Goal: Task Accomplishment & Management: Use online tool/utility

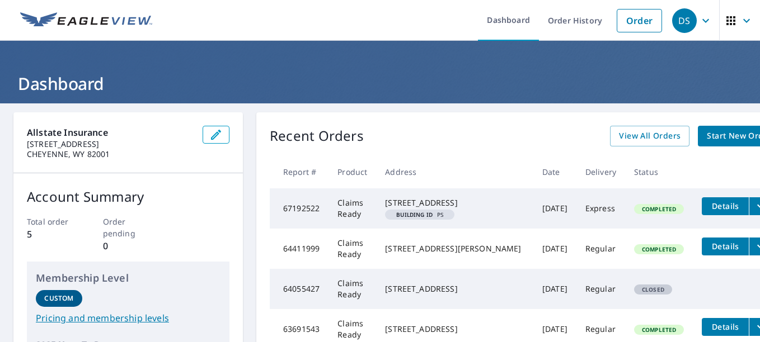
click at [706, 136] on span "Start New Order" at bounding box center [738, 136] width 65 height 14
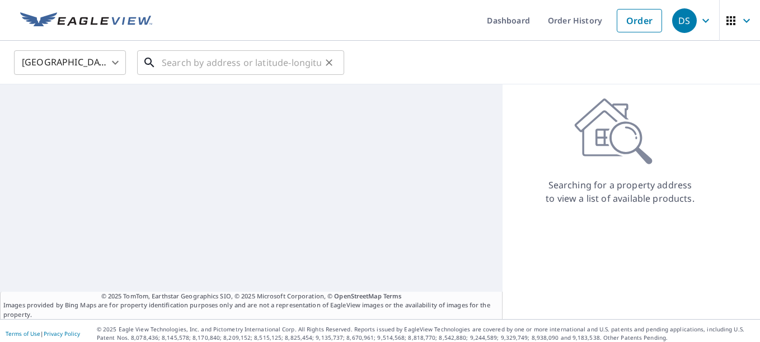
click at [184, 63] on input "text" at bounding box center [241, 62] width 159 height 31
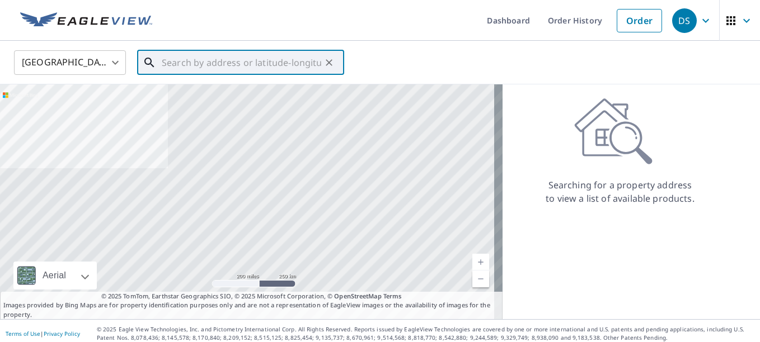
click at [205, 55] on input "text" at bounding box center [241, 62] width 159 height 31
paste input "0807936729"
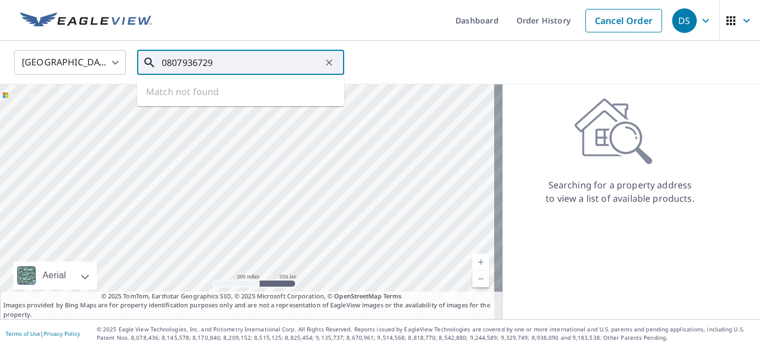
type input "0807936729"
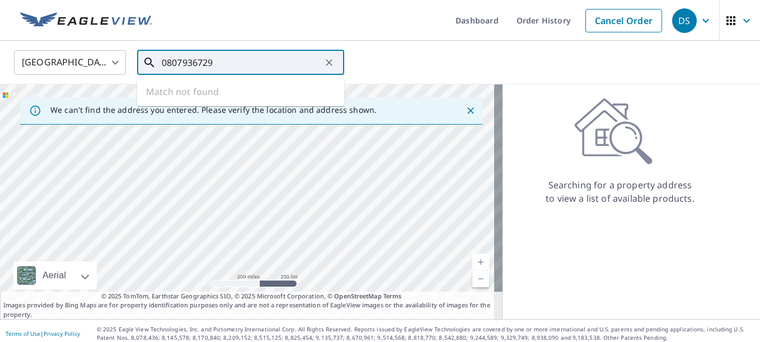
click at [223, 61] on input "0807936729" at bounding box center [241, 62] width 159 height 31
drag, startPoint x: 296, startPoint y: 55, endPoint x: 0, endPoint y: 54, distance: 296.4
click at [0, 54] on html "DS DS Dashboard Order History Cancel Order DS United States US ​ 0807936729 ​ M…" at bounding box center [380, 171] width 760 height 342
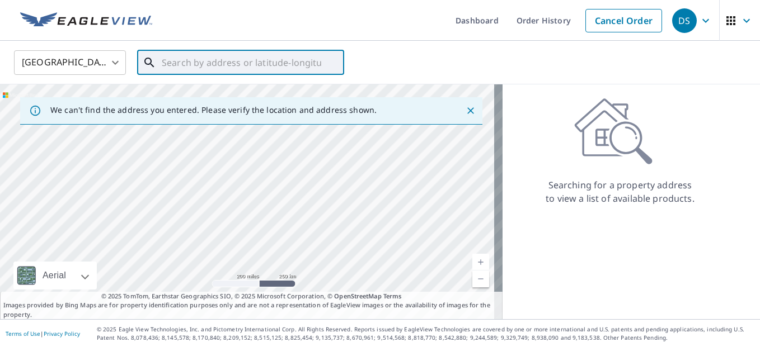
click at [266, 55] on input "text" at bounding box center [241, 62] width 159 height 31
drag, startPoint x: 232, startPoint y: 68, endPoint x: 226, endPoint y: 60, distance: 10.4
click at [232, 67] on input "text" at bounding box center [241, 62] width 159 height 31
click at [226, 60] on input "text" at bounding box center [241, 62] width 159 height 31
paste input "400 ALTOM LN, SEAGOVILLE, TX, 75159- 2206"
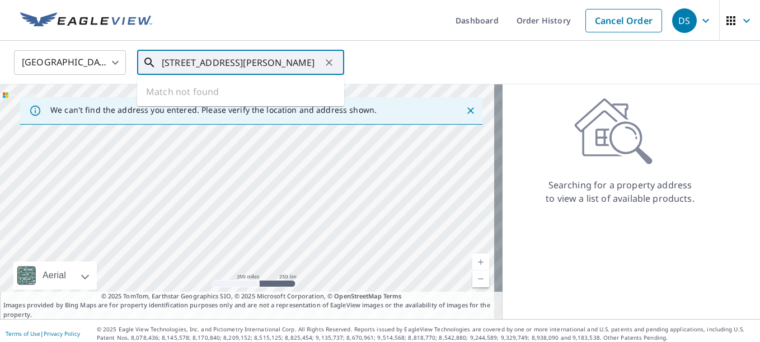
scroll to position [0, 32]
type input "400 ALTOM LN, SEAGOVILLE, TX, 75159- 2206"
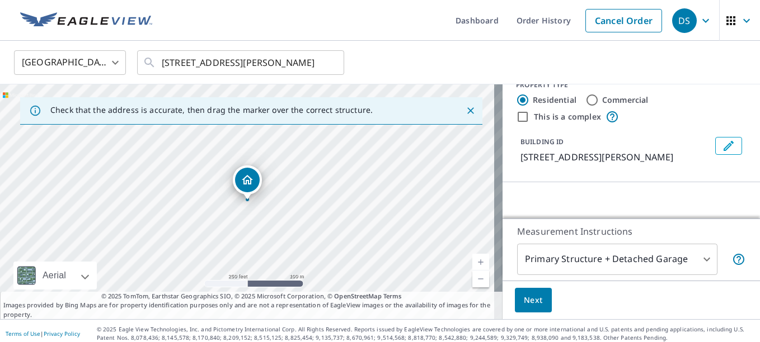
scroll to position [0, 0]
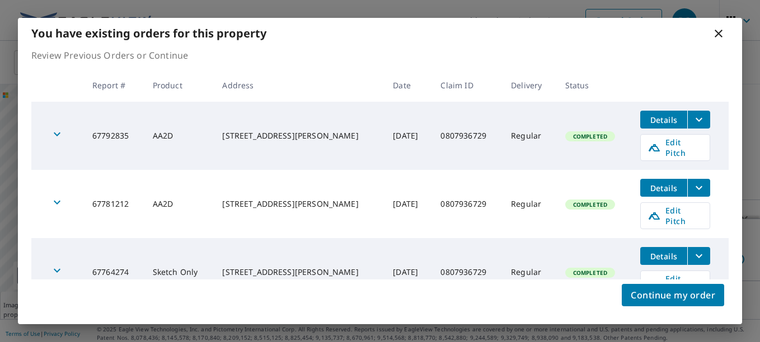
click at [385, 41] on div "You have existing orders for this property" at bounding box center [380, 33] width 724 height 31
click at [692, 119] on icon "filesDropdownBtn-67792835" at bounding box center [698, 119] width 13 height 13
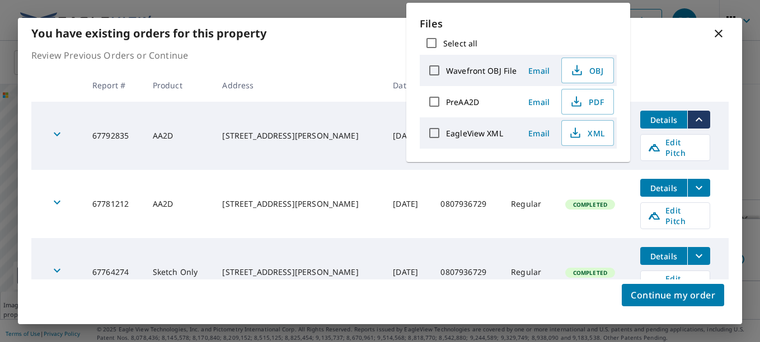
click at [687, 62] on p "Review Previous Orders or Continue" at bounding box center [379, 55] width 697 height 13
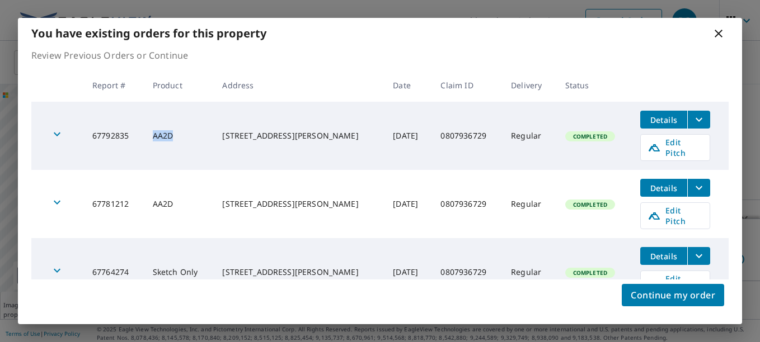
drag, startPoint x: 153, startPoint y: 130, endPoint x: 176, endPoint y: 133, distance: 23.1
click at [176, 133] on td "AA2D" at bounding box center [179, 136] width 70 height 68
copy td "AA2D"
click at [693, 118] on icon "filesDropdownBtn-67792835" at bounding box center [698, 119] width 13 height 13
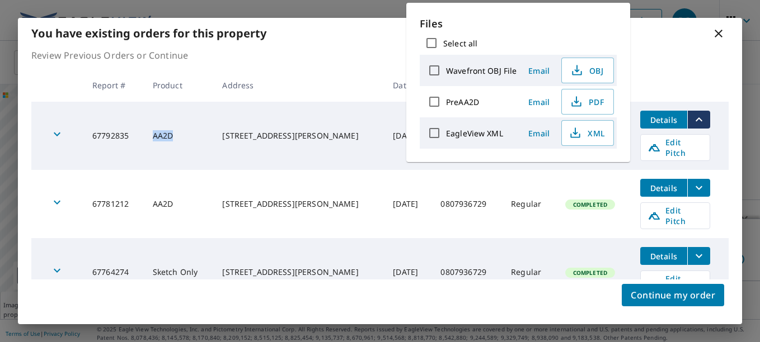
click at [693, 118] on icon "filesDropdownBtn-67792835" at bounding box center [698, 119] width 13 height 13
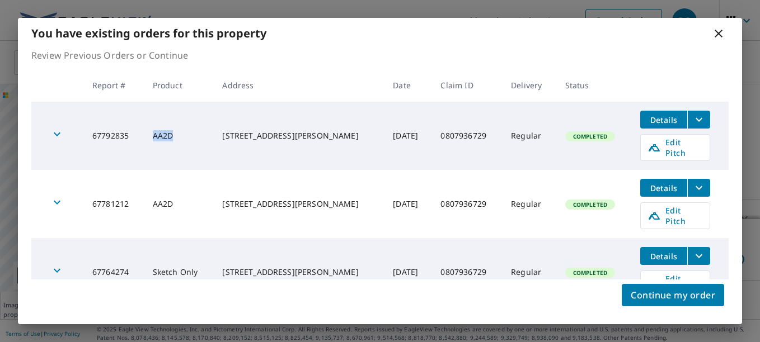
click at [693, 118] on icon "filesDropdownBtn-67792835" at bounding box center [698, 119] width 13 height 13
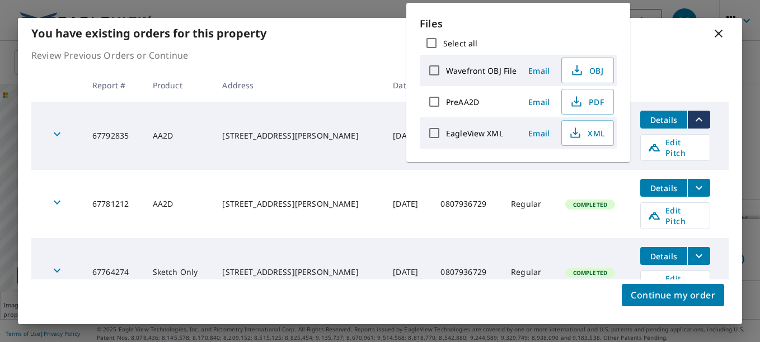
click at [668, 55] on p "Review Previous Orders or Continue" at bounding box center [379, 55] width 697 height 13
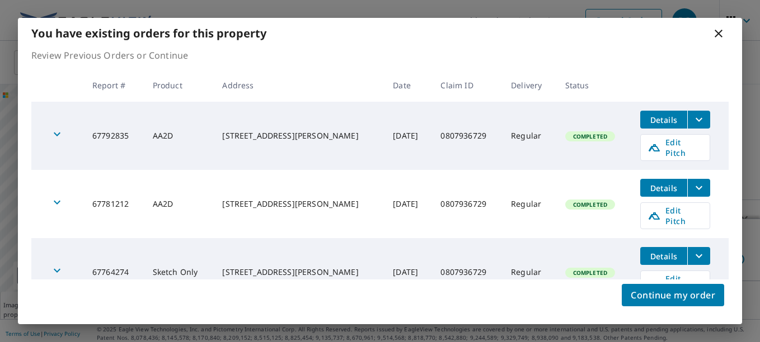
click at [56, 130] on icon "button" at bounding box center [56, 134] width 13 height 13
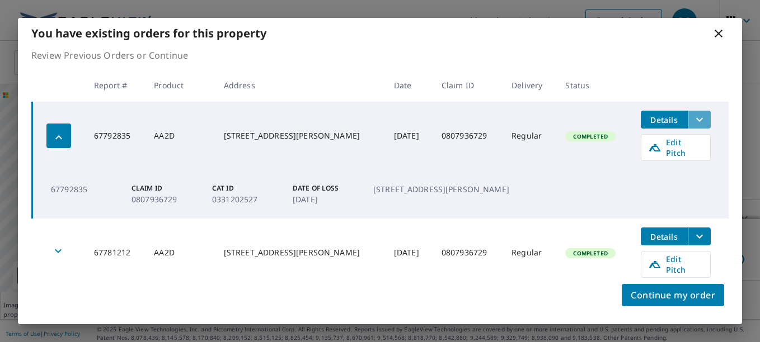
click at [696, 120] on icon "filesDropdownBtn-67792835" at bounding box center [699, 120] width 7 height 4
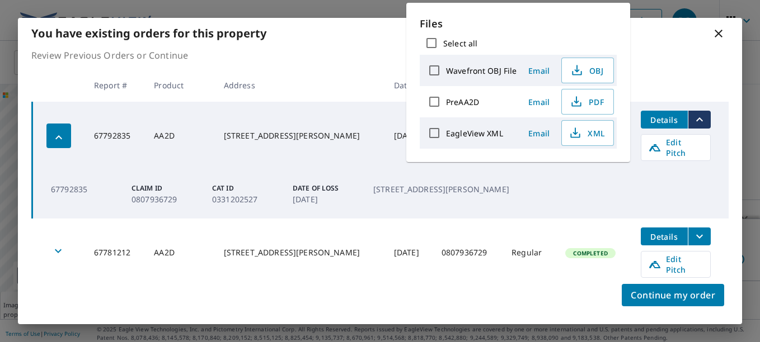
click at [683, 43] on div "You have existing orders for this property" at bounding box center [380, 33] width 724 height 31
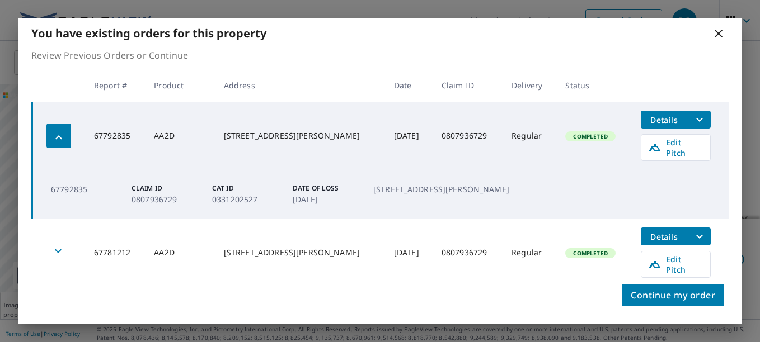
click at [692, 119] on icon "filesDropdownBtn-67792835" at bounding box center [698, 119] width 13 height 13
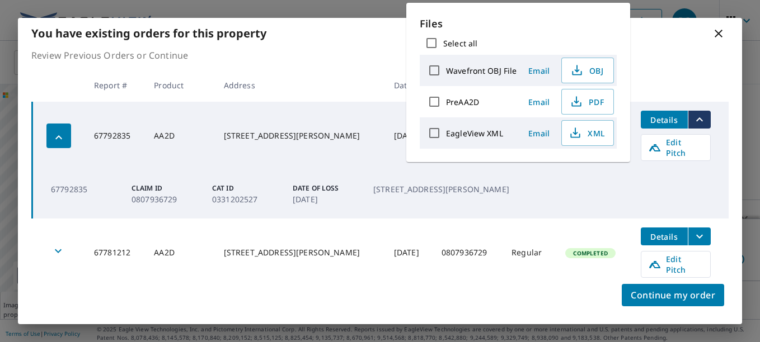
drag, startPoint x: 532, startPoint y: 26, endPoint x: 536, endPoint y: 82, distance: 55.6
click at [536, 82] on div "Files Select all Wavefront OBJ File Email OBJ PreAA2D Email PDF EagleView XML E…" at bounding box center [517, 82] width 197 height 133
drag, startPoint x: 417, startPoint y: 10, endPoint x: 417, endPoint y: 83, distance: 73.3
click at [417, 83] on div "Files Select all Wavefront OBJ File Email OBJ PreAA2D Email PDF EagleView XML E…" at bounding box center [518, 82] width 224 height 159
click at [591, 101] on span "PDF" at bounding box center [586, 101] width 36 height 13
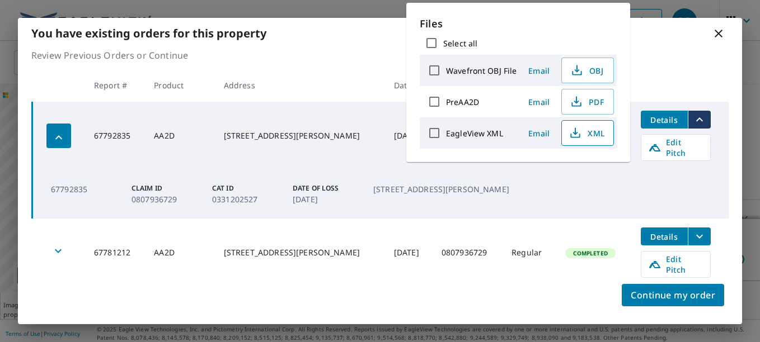
click at [577, 139] on icon "button" at bounding box center [574, 132] width 13 height 13
click at [588, 134] on span "XML" at bounding box center [586, 132] width 36 height 13
click at [650, 77] on th at bounding box center [679, 85] width 97 height 33
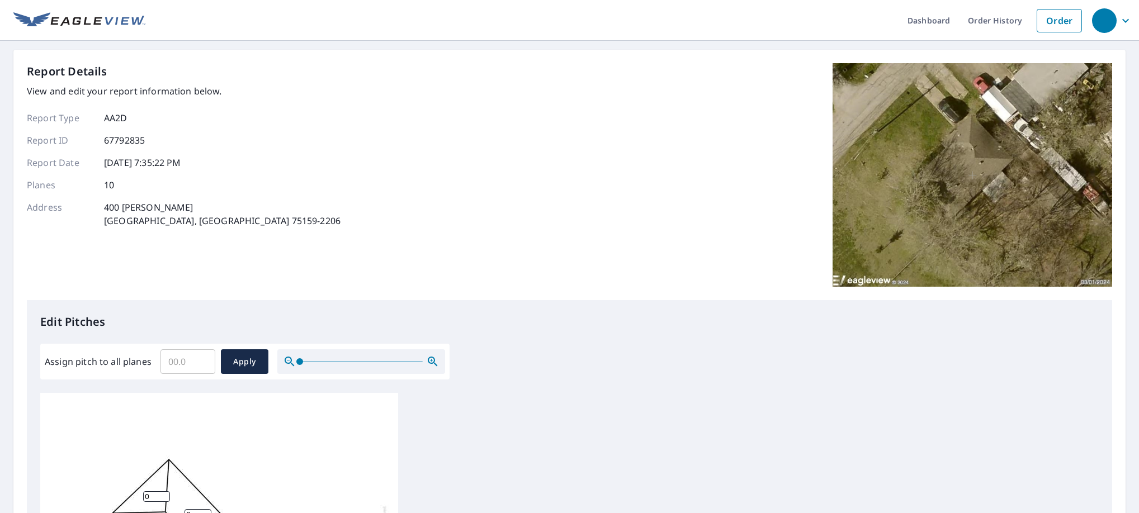
click at [433, 270] on div "Report Details View and edit your report information below. Report Type AA2D Re…" at bounding box center [570, 181] width 1086 height 237
click at [172, 342] on input "Assign pitch to all planes" at bounding box center [188, 361] width 55 height 31
type input "5"
click at [242, 342] on span "Apply" at bounding box center [245, 362] width 30 height 14
type input "5"
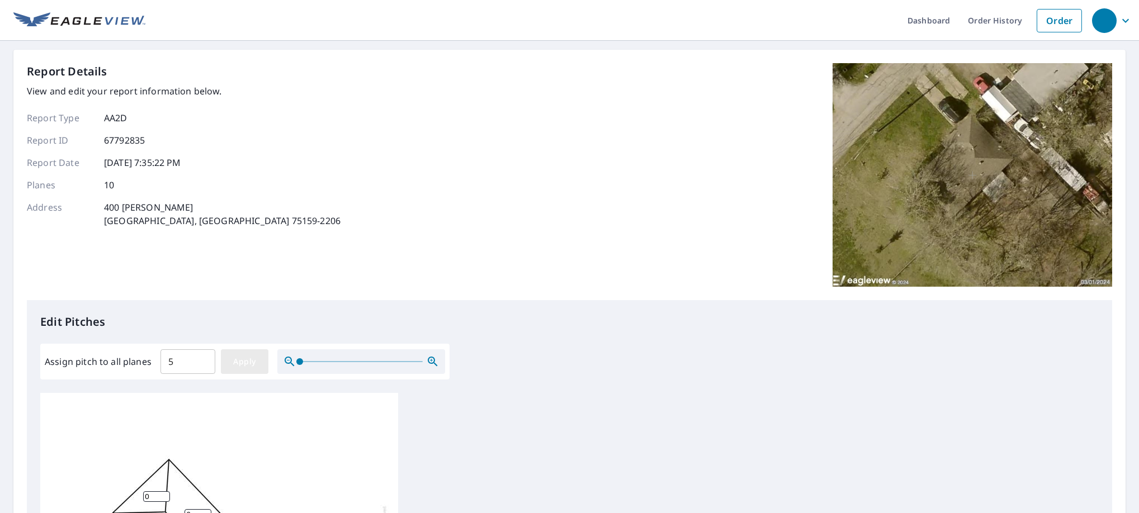
type input "5"
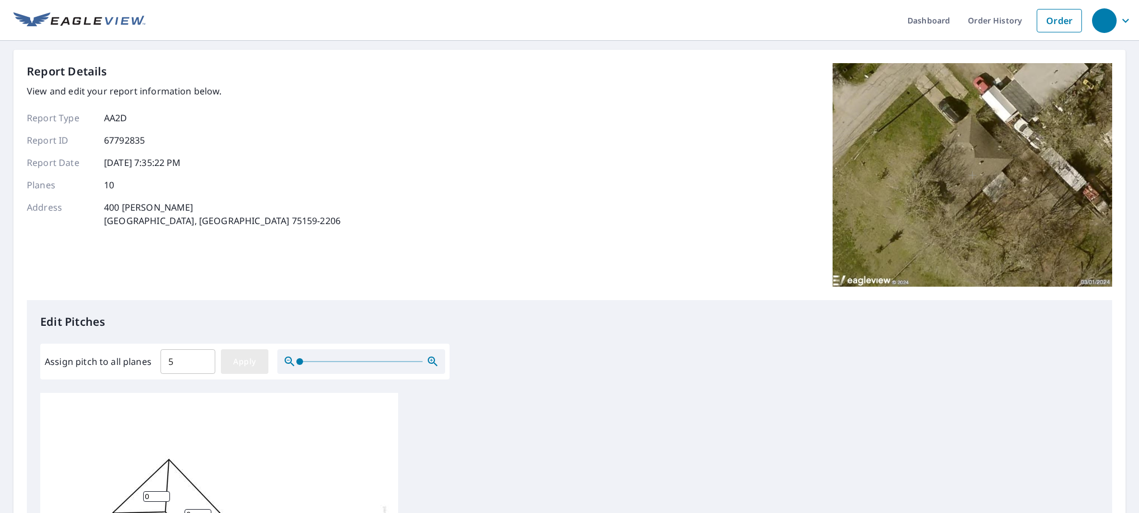
type input "5"
click at [263, 342] on button "Apply" at bounding box center [245, 362] width 48 height 25
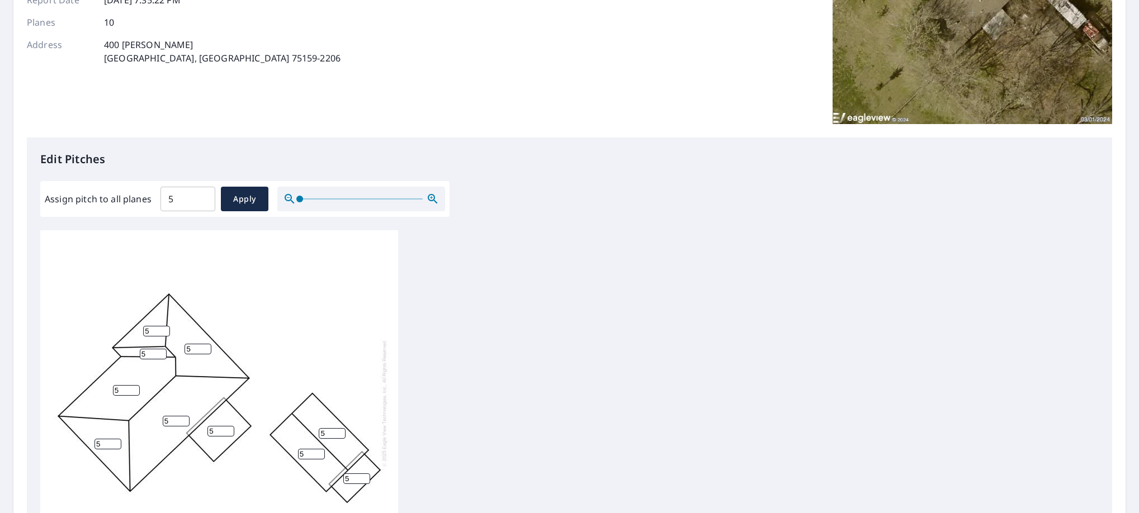
scroll to position [336, 0]
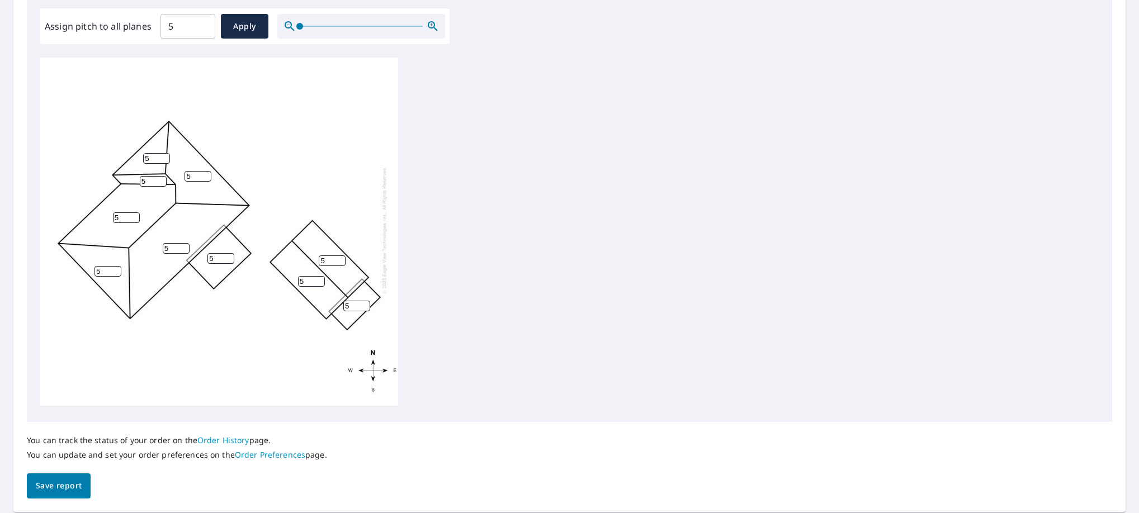
click at [46, 342] on span "Save report" at bounding box center [59, 486] width 46 height 14
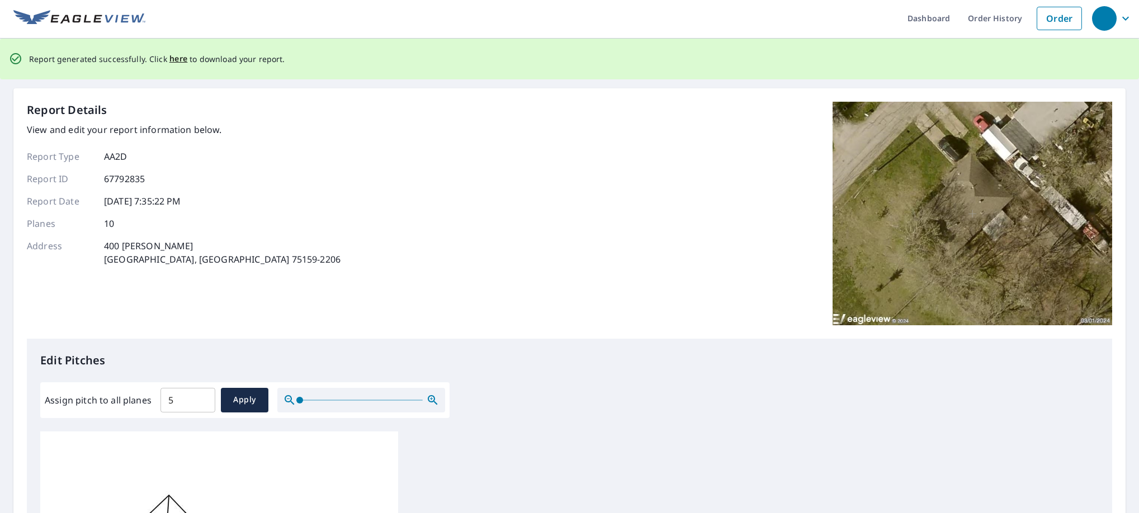
scroll to position [0, 0]
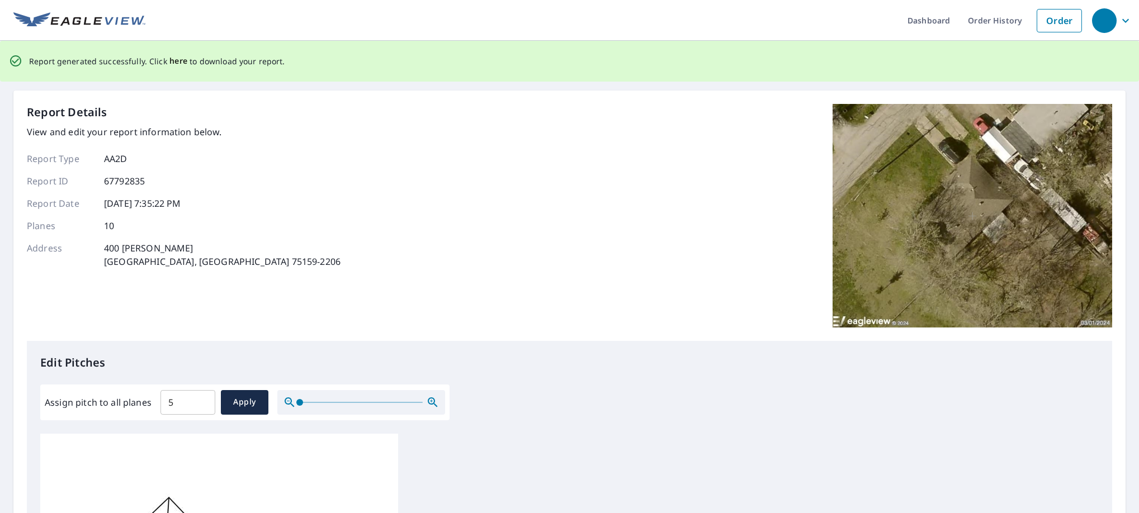
click at [181, 65] on span "here" at bounding box center [178, 61] width 18 height 14
click at [177, 64] on span "here" at bounding box center [178, 61] width 18 height 14
